Goal: Navigation & Orientation: Find specific page/section

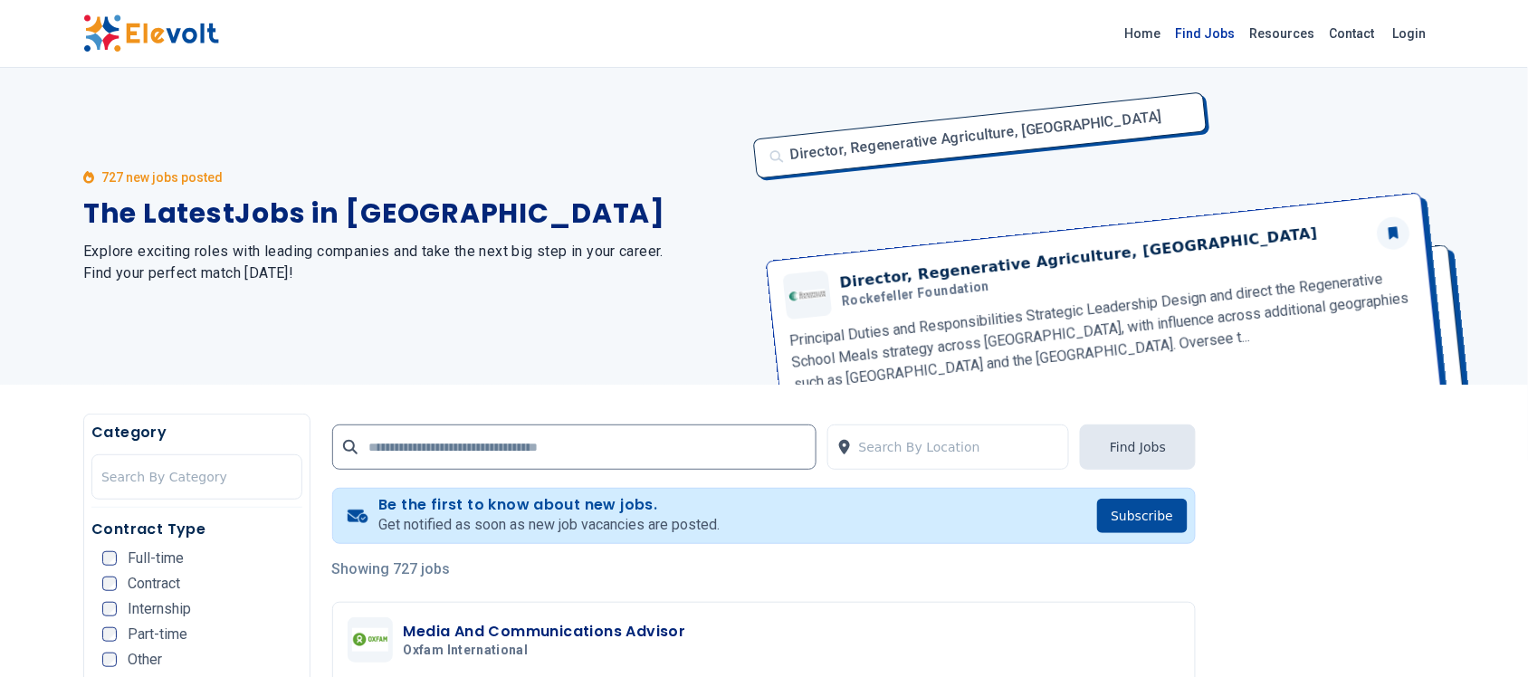
click at [978, 34] on link "Find Jobs" at bounding box center [1206, 33] width 74 height 29
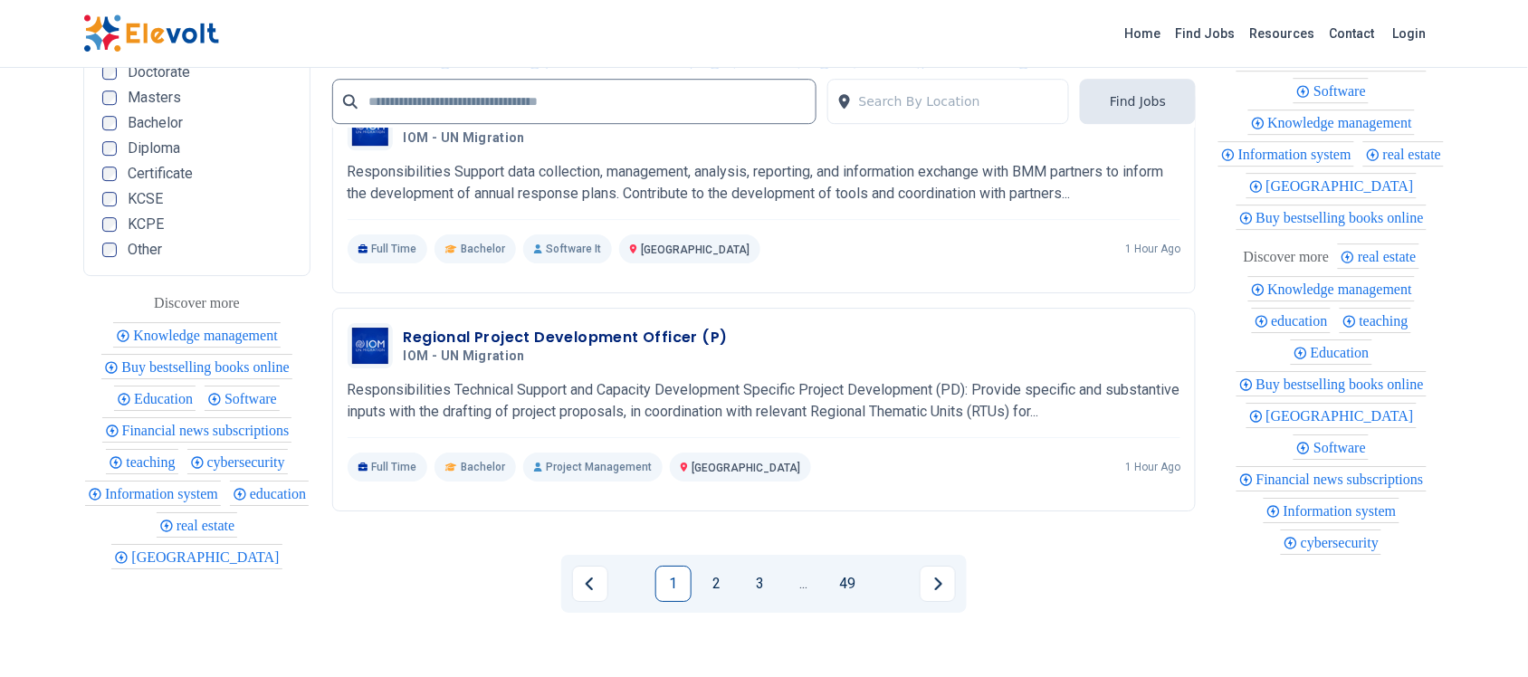
scroll to position [3909, 0]
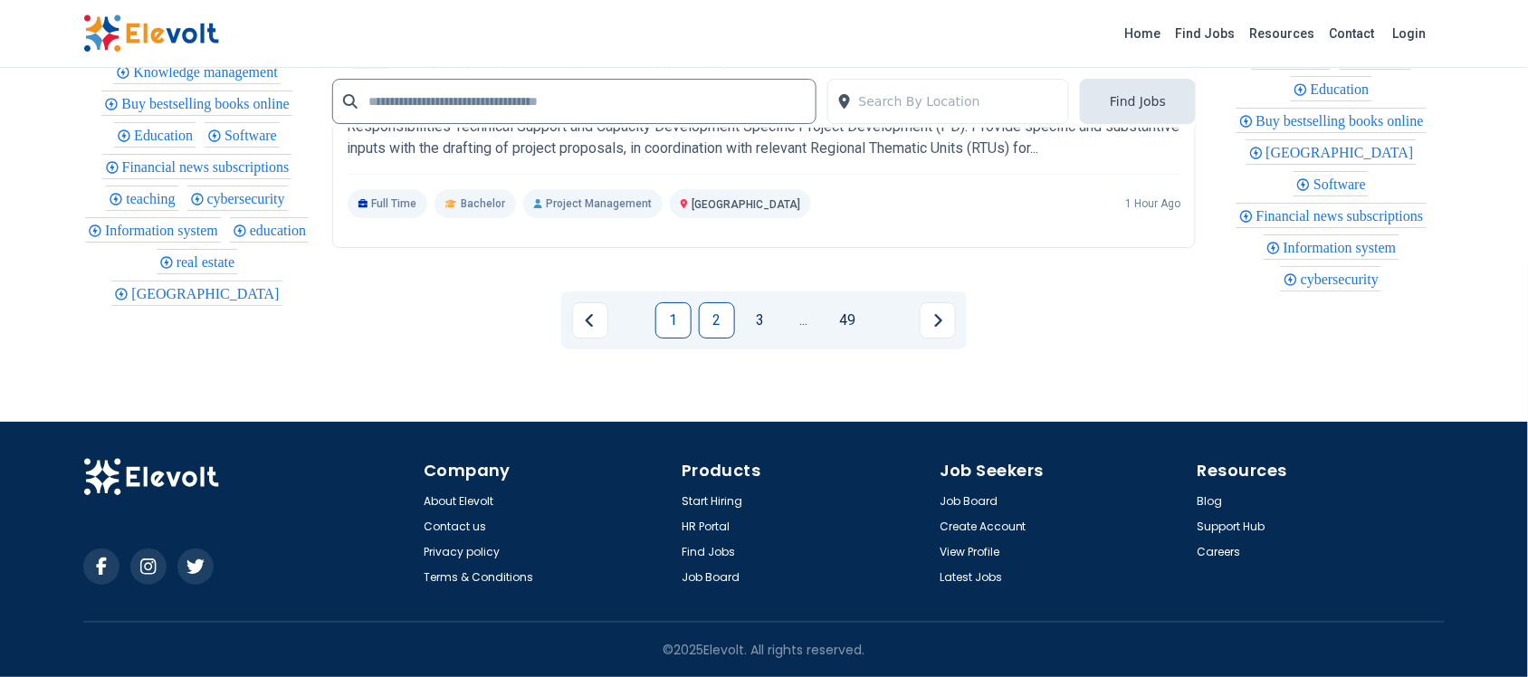
click at [721, 328] on link "2" at bounding box center [717, 320] width 36 height 36
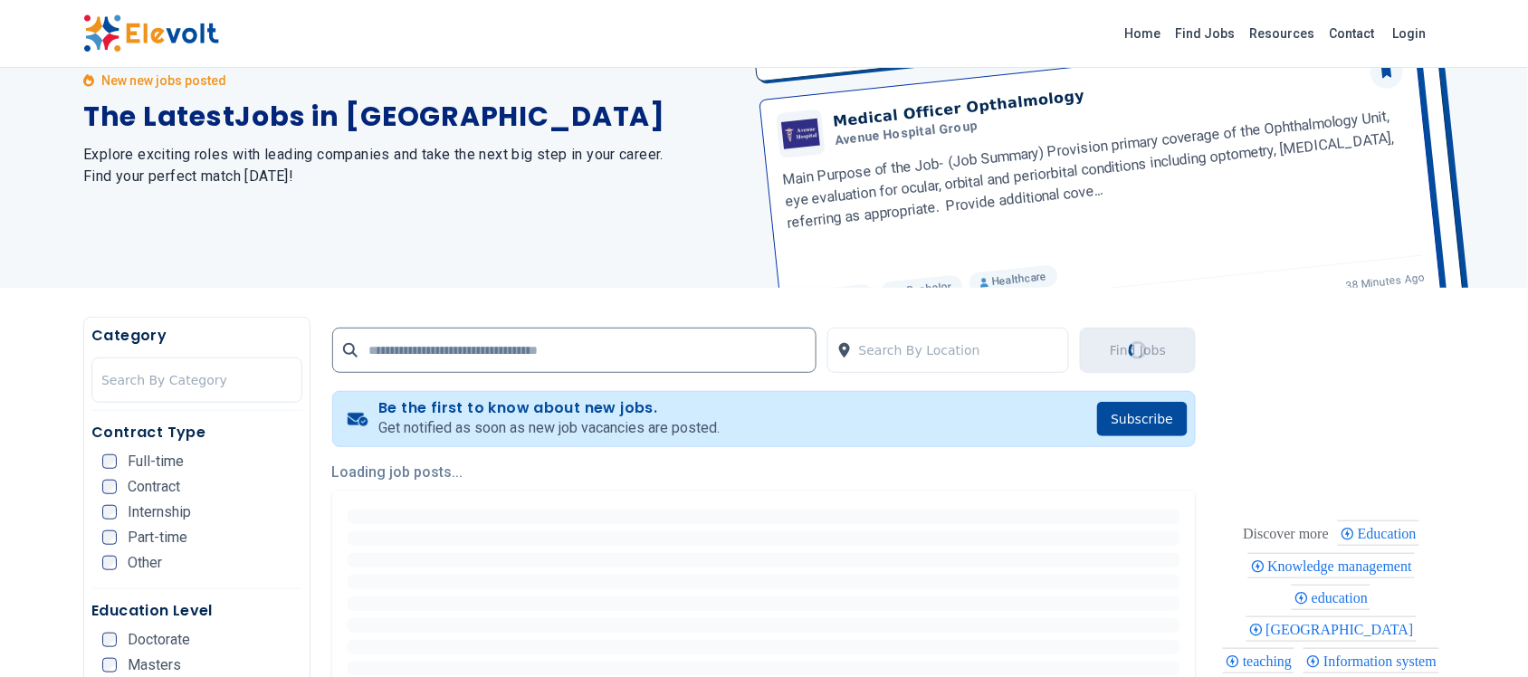
scroll to position [0, 0]
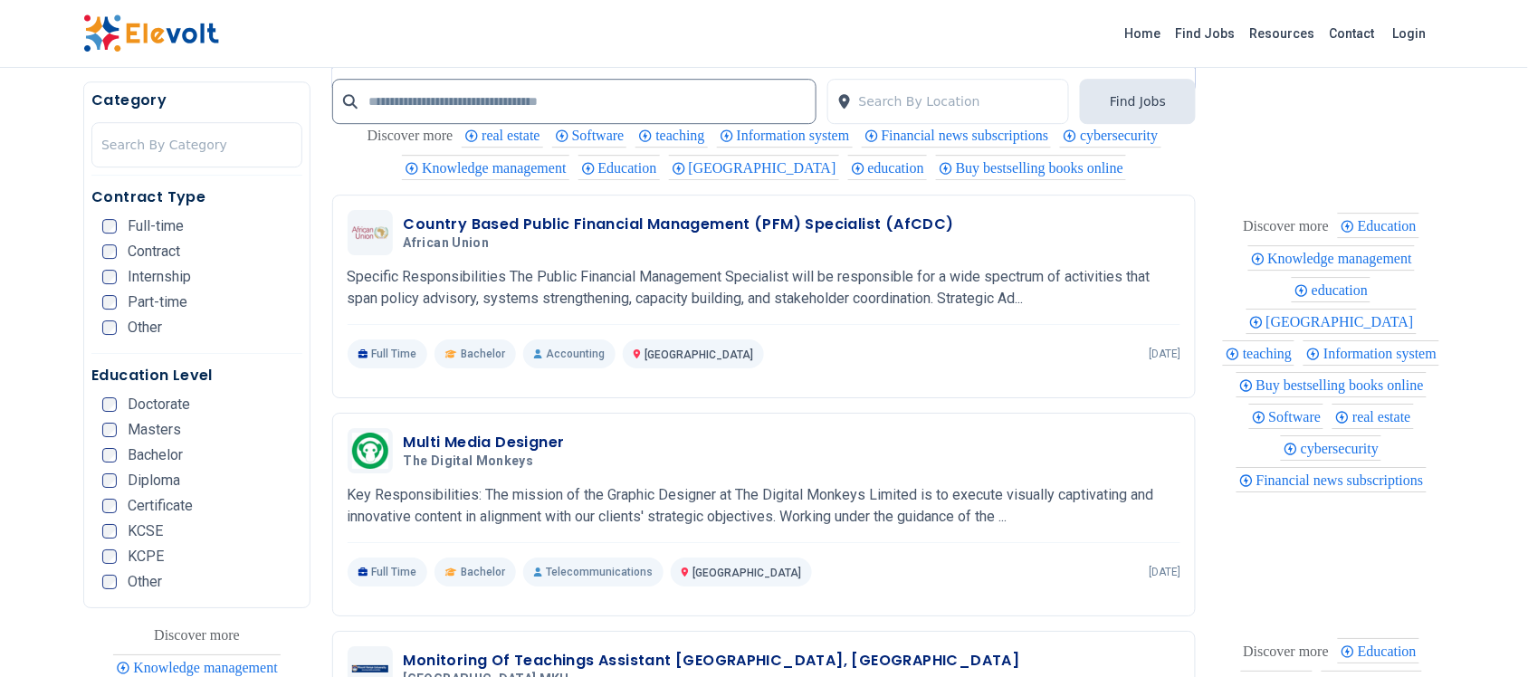
scroll to position [2150, 0]
